Goal: Task Accomplishment & Management: Use online tool/utility

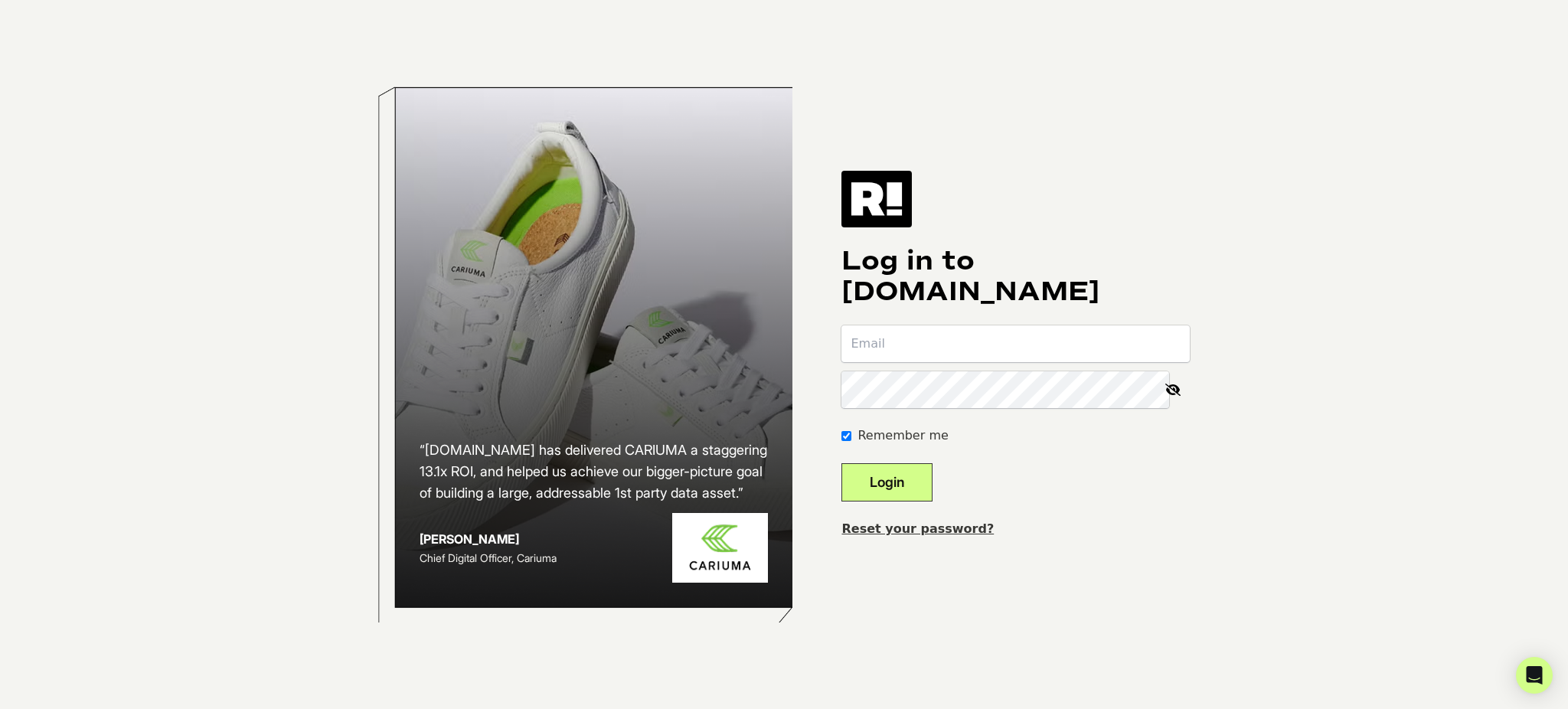
click at [1389, 166] on body "“Retention.com has delivered CARIUMA a staggering 13.1x ROI, and helped us achi…" at bounding box center [784, 354] width 1568 height 709
click at [902, 348] on input "email" at bounding box center [1016, 343] width 349 height 37
type input "pratapb@ae.com"
click at [842, 463] on button "Login" at bounding box center [887, 482] width 91 height 39
click at [1176, 385] on icon at bounding box center [1172, 389] width 33 height 37
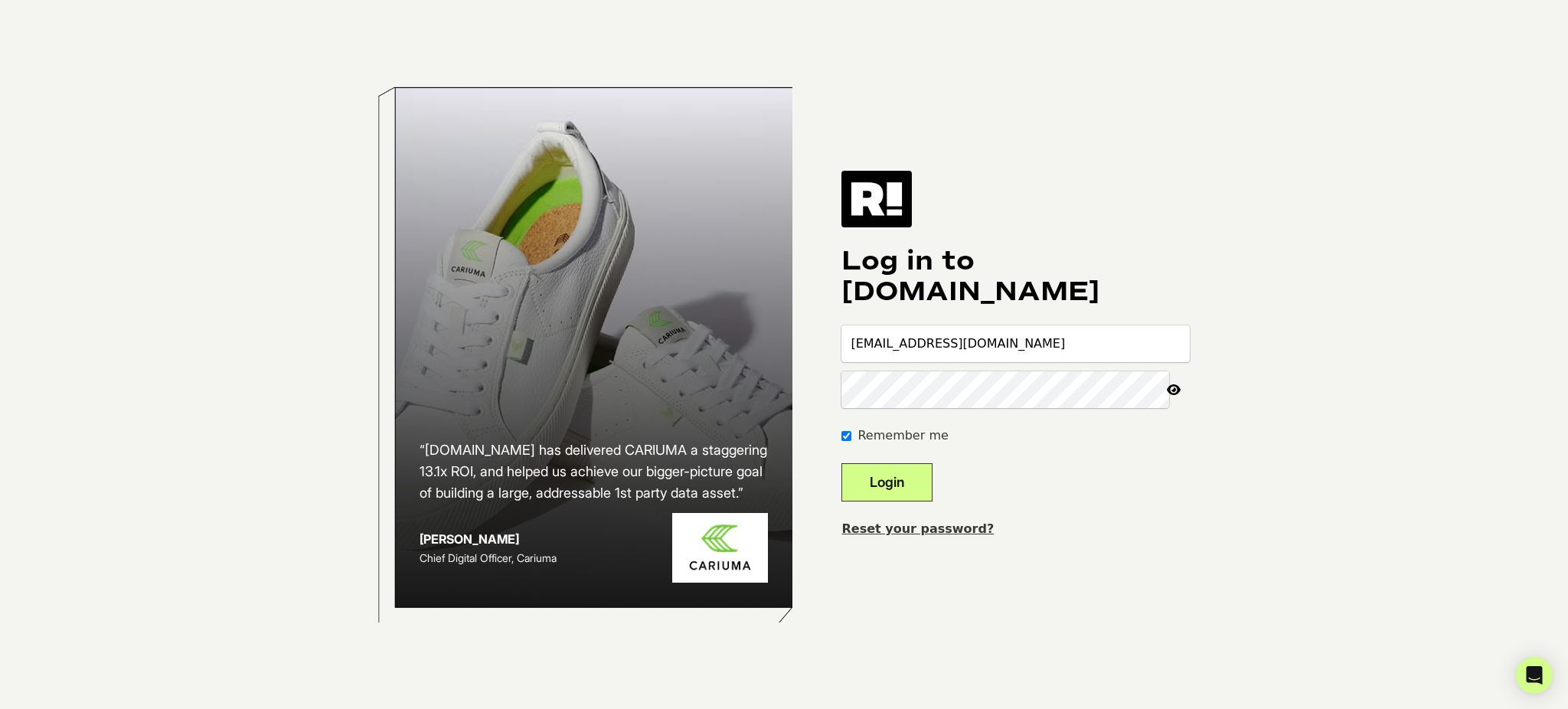
click at [842, 463] on button "Login" at bounding box center [887, 482] width 91 height 39
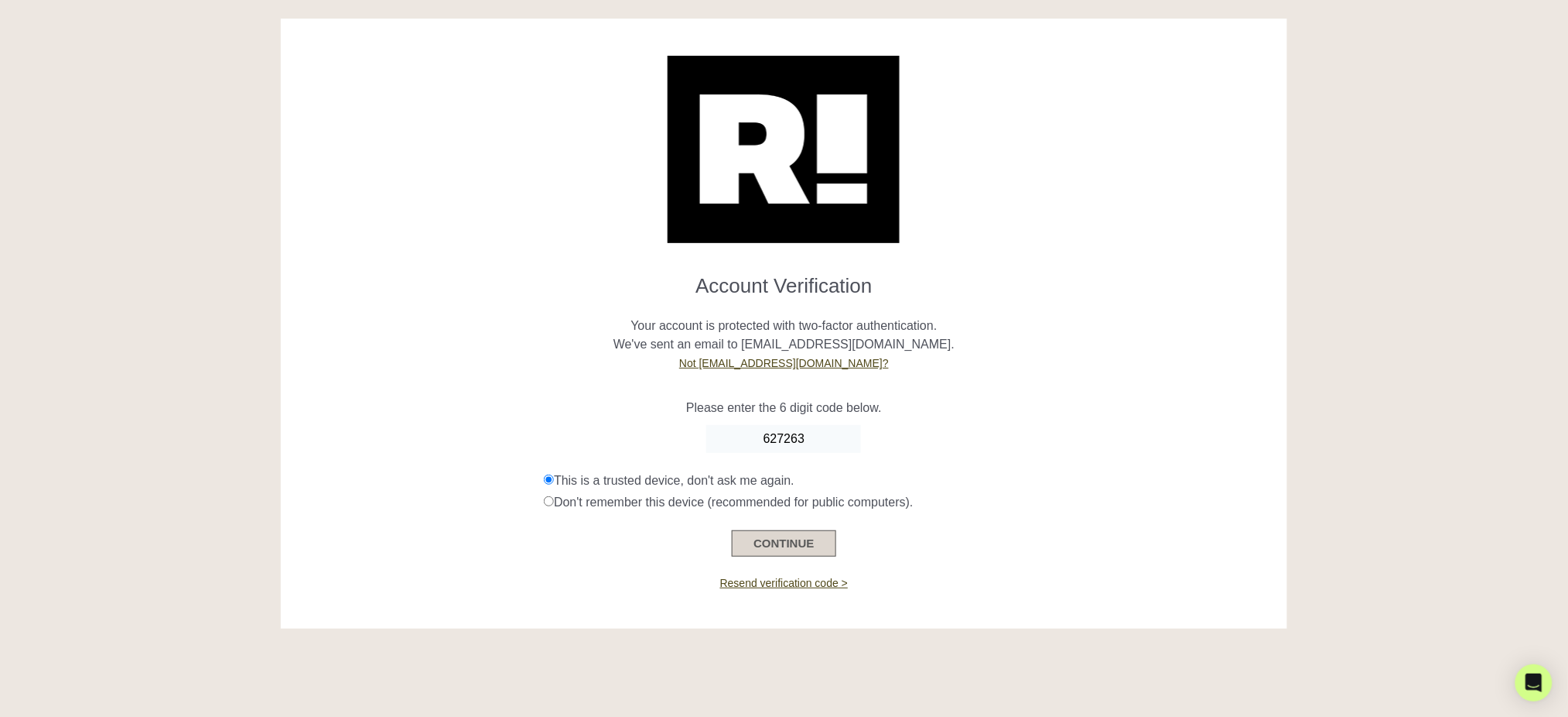
type input "627263"
click at [799, 541] on button "CONTINUE" at bounding box center [783, 543] width 103 height 26
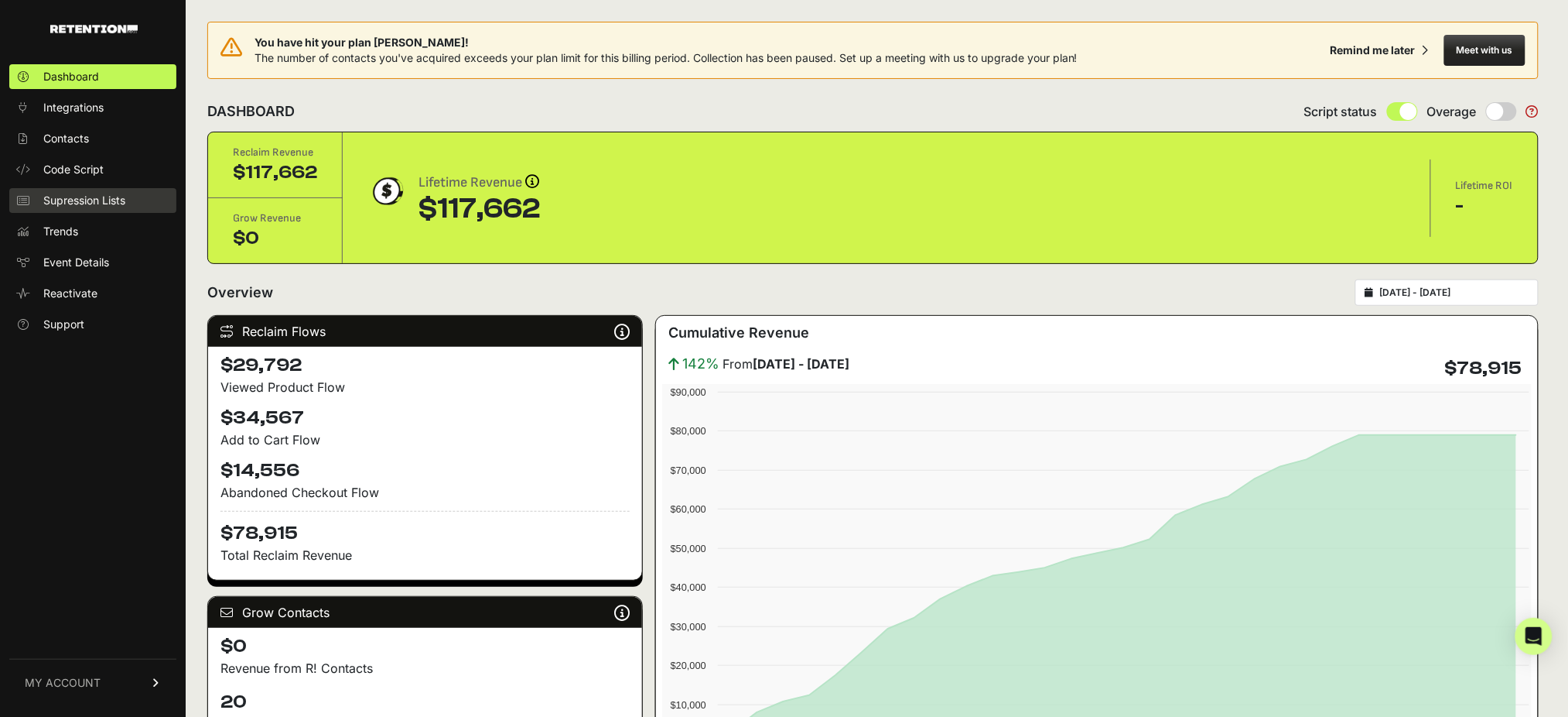
click at [119, 210] on link "Supression Lists" at bounding box center [93, 201] width 167 height 25
